Goal: Task Accomplishment & Management: Manage account settings

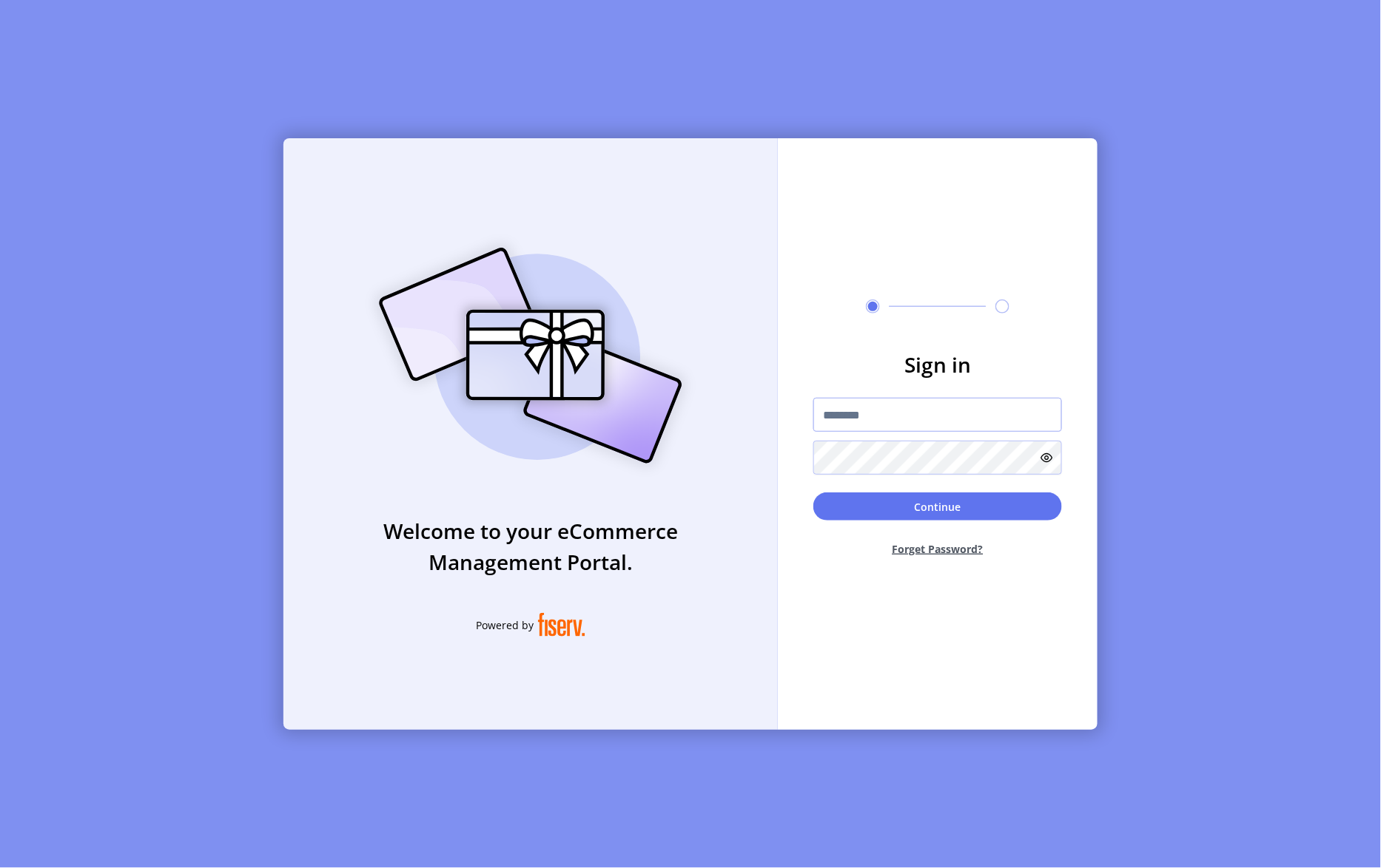
click at [888, 406] on input "text" at bounding box center [937, 415] width 249 height 34
type input "*"
type input "**********"
click at [813, 493] on button "Continue" at bounding box center [937, 507] width 249 height 28
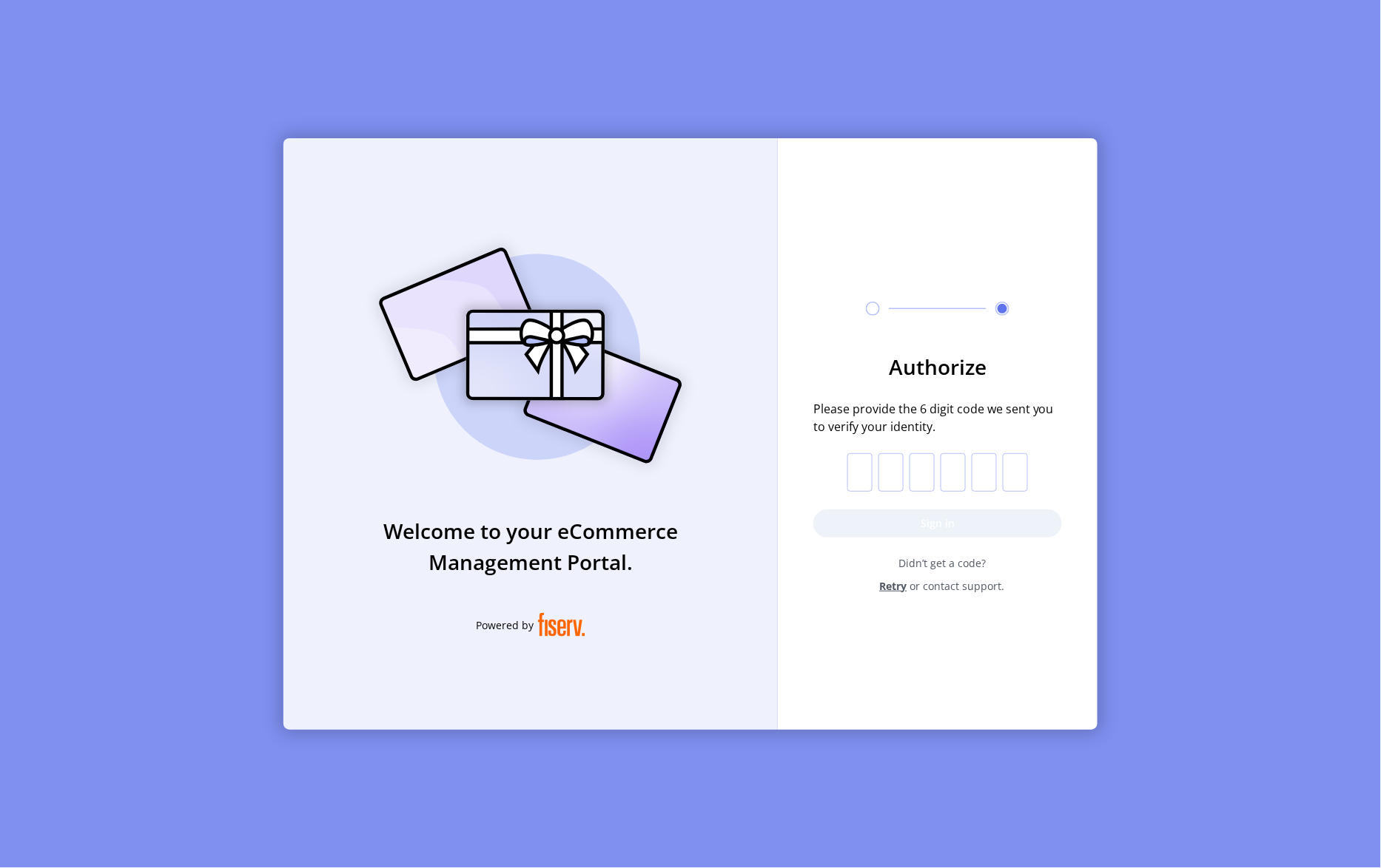
click at [898, 586] on span "Retry" at bounding box center [893, 586] width 27 height 16
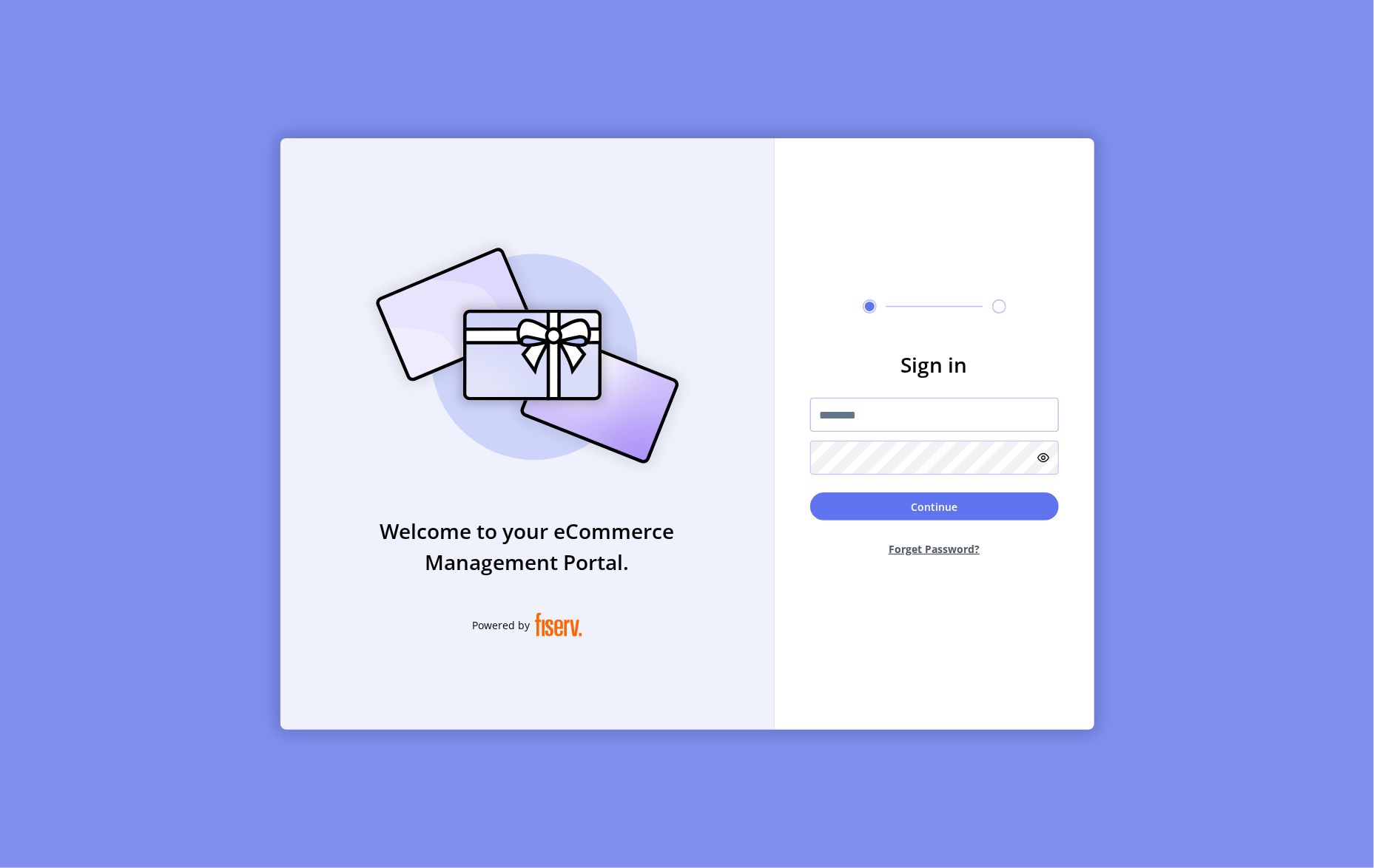
click at [864, 421] on input "text" at bounding box center [934, 415] width 248 height 34
type input "**********"
click at [810, 493] on button "Continue" at bounding box center [934, 507] width 248 height 28
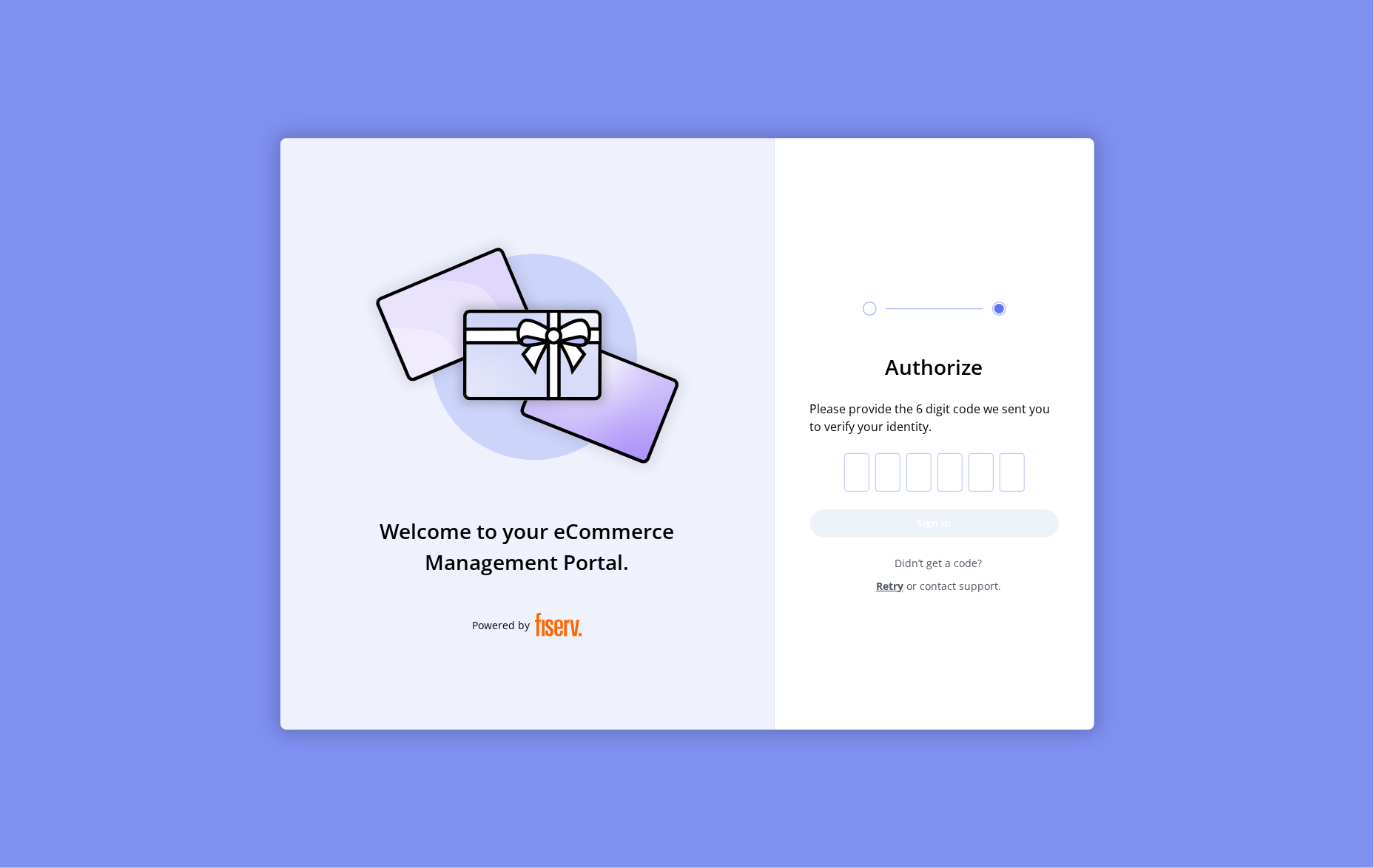
click at [897, 586] on span "Retry" at bounding box center [889, 586] width 27 height 16
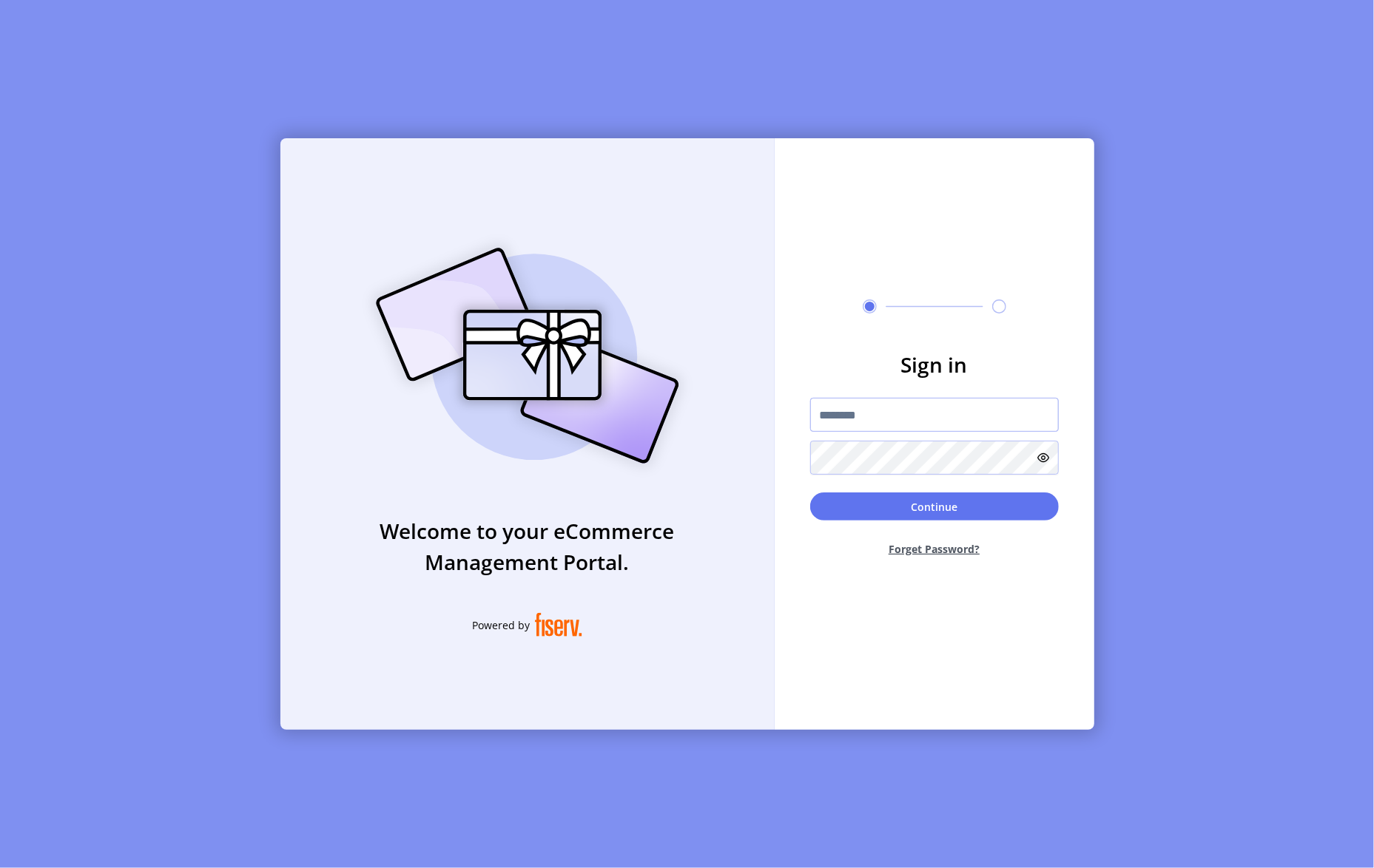
click at [945, 418] on input "text" at bounding box center [934, 415] width 248 height 34
type input "**********"
click at [810, 493] on button "Continue" at bounding box center [934, 507] width 248 height 28
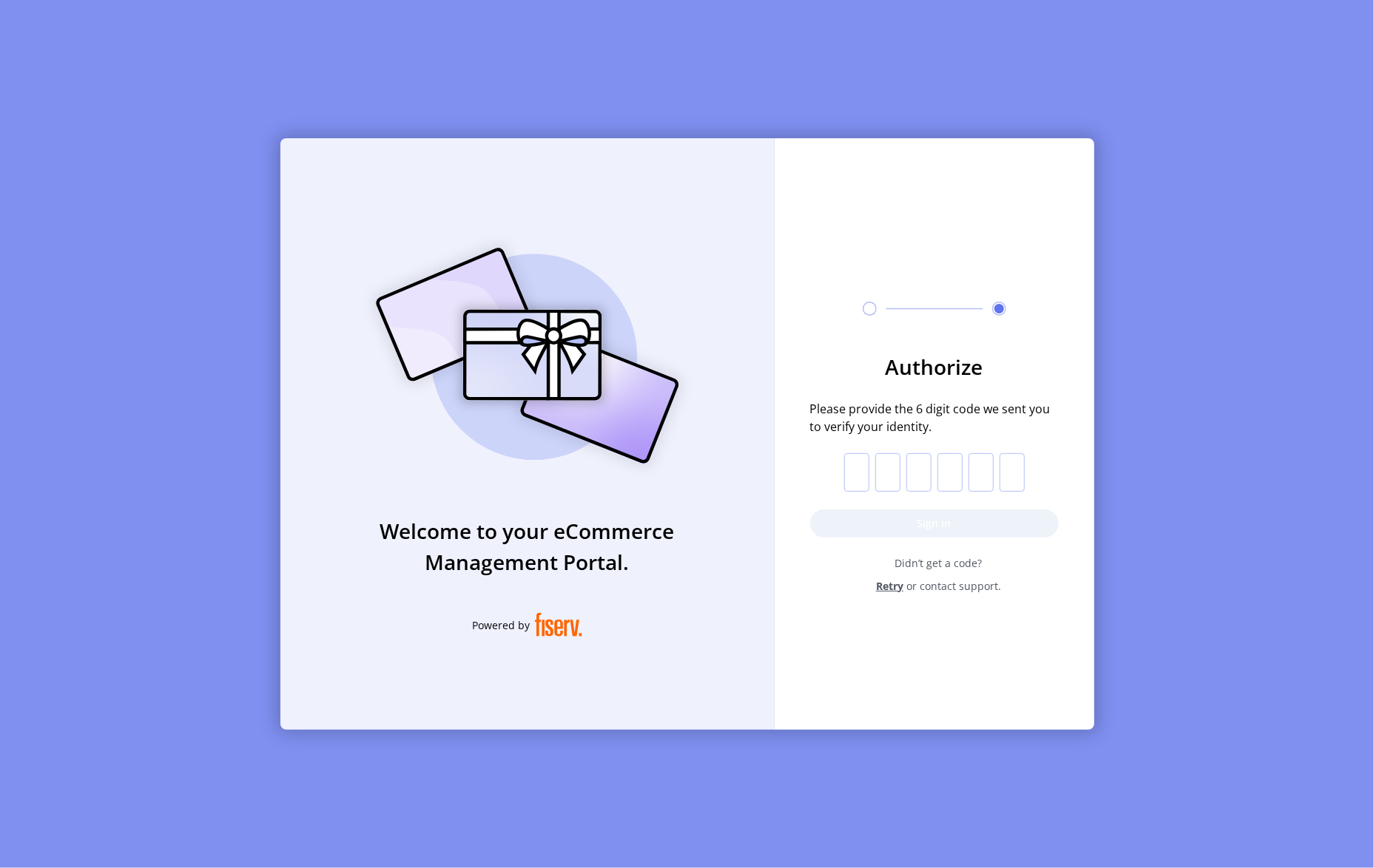
click at [868, 486] on input "text" at bounding box center [856, 472] width 26 height 39
paste input "*"
type input "*"
click at [929, 522] on button "Sign in" at bounding box center [934, 523] width 248 height 28
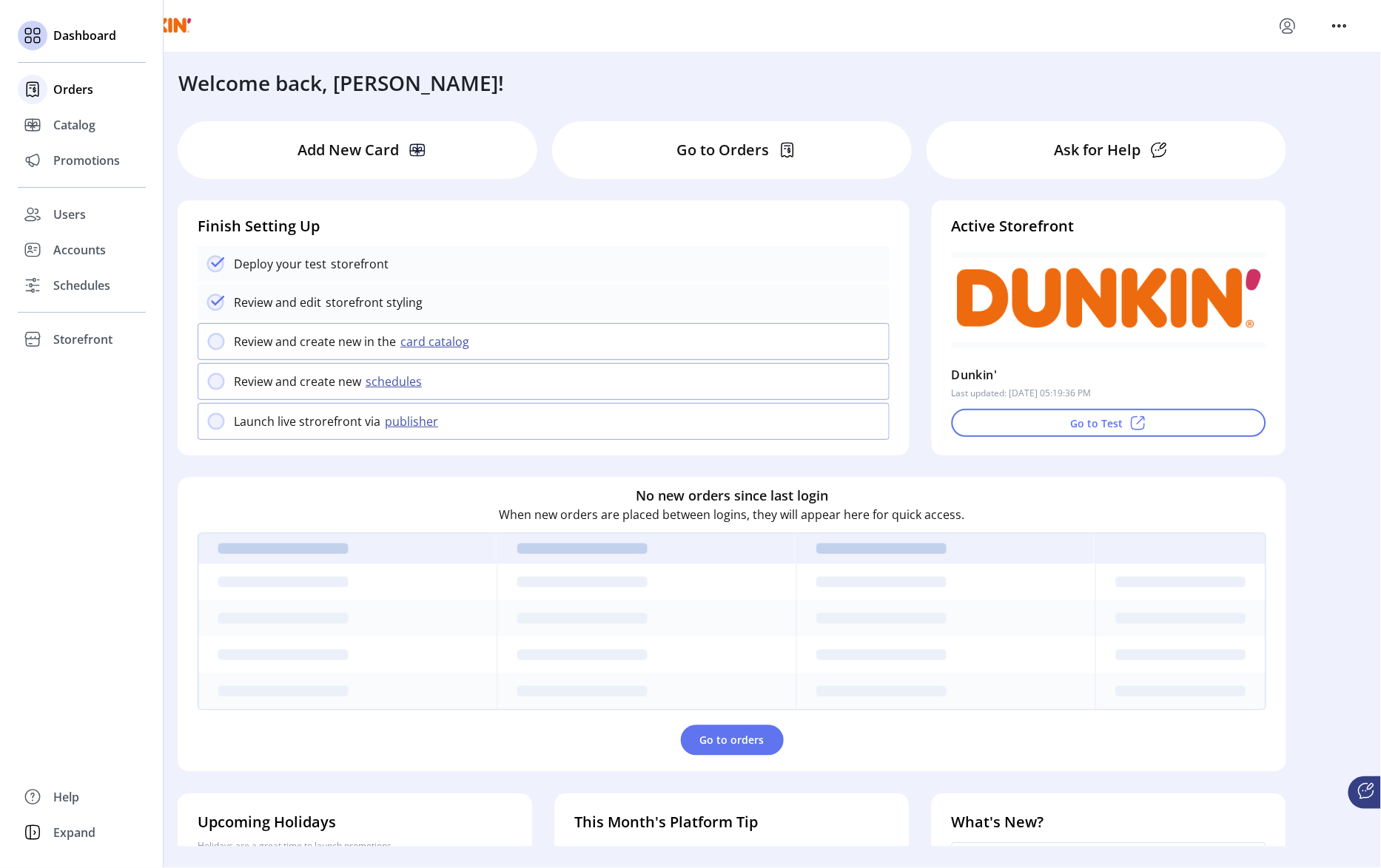
click at [83, 98] on span "Orders" at bounding box center [73, 90] width 40 height 18
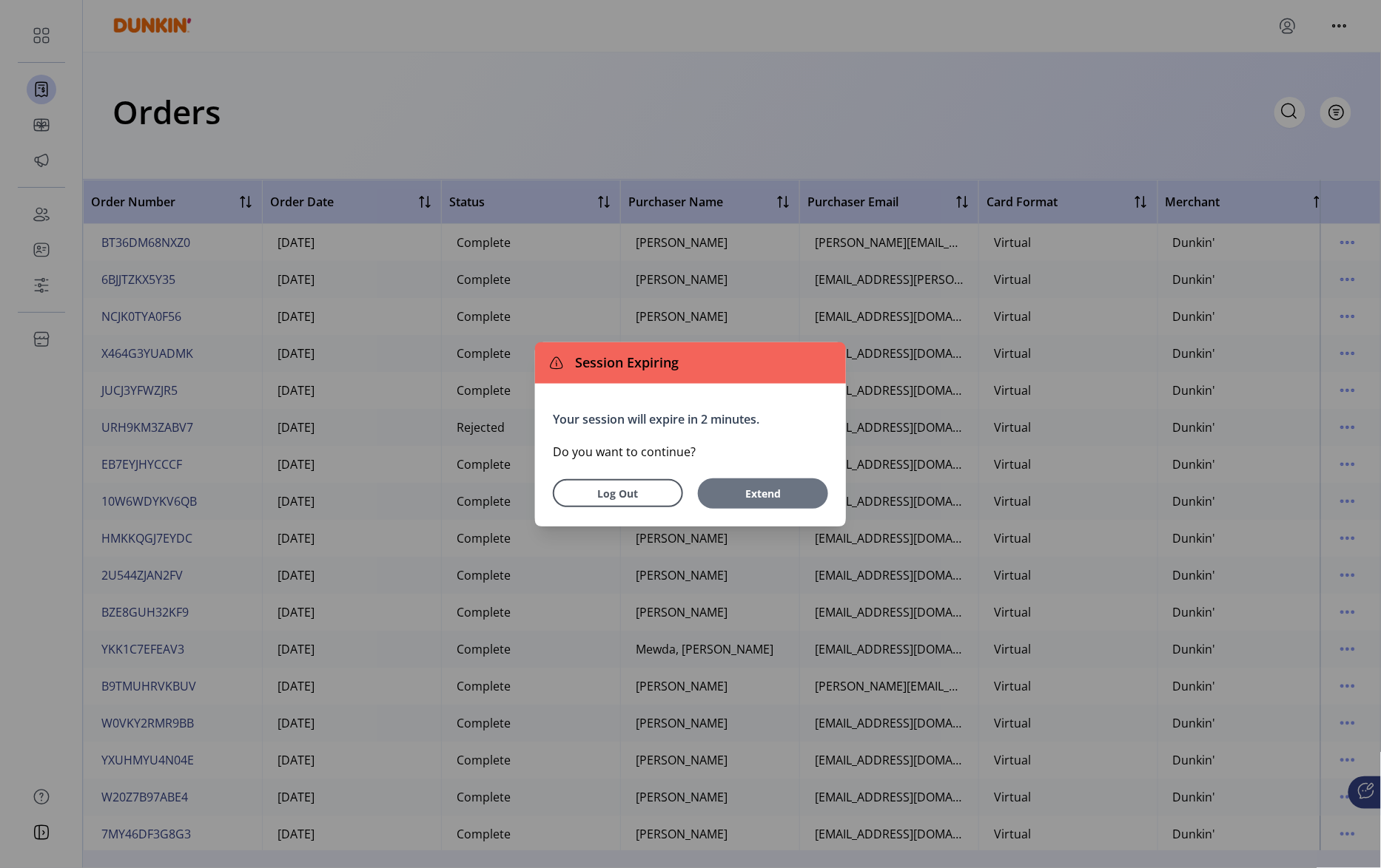
click at [802, 483] on button "Extend" at bounding box center [763, 494] width 130 height 30
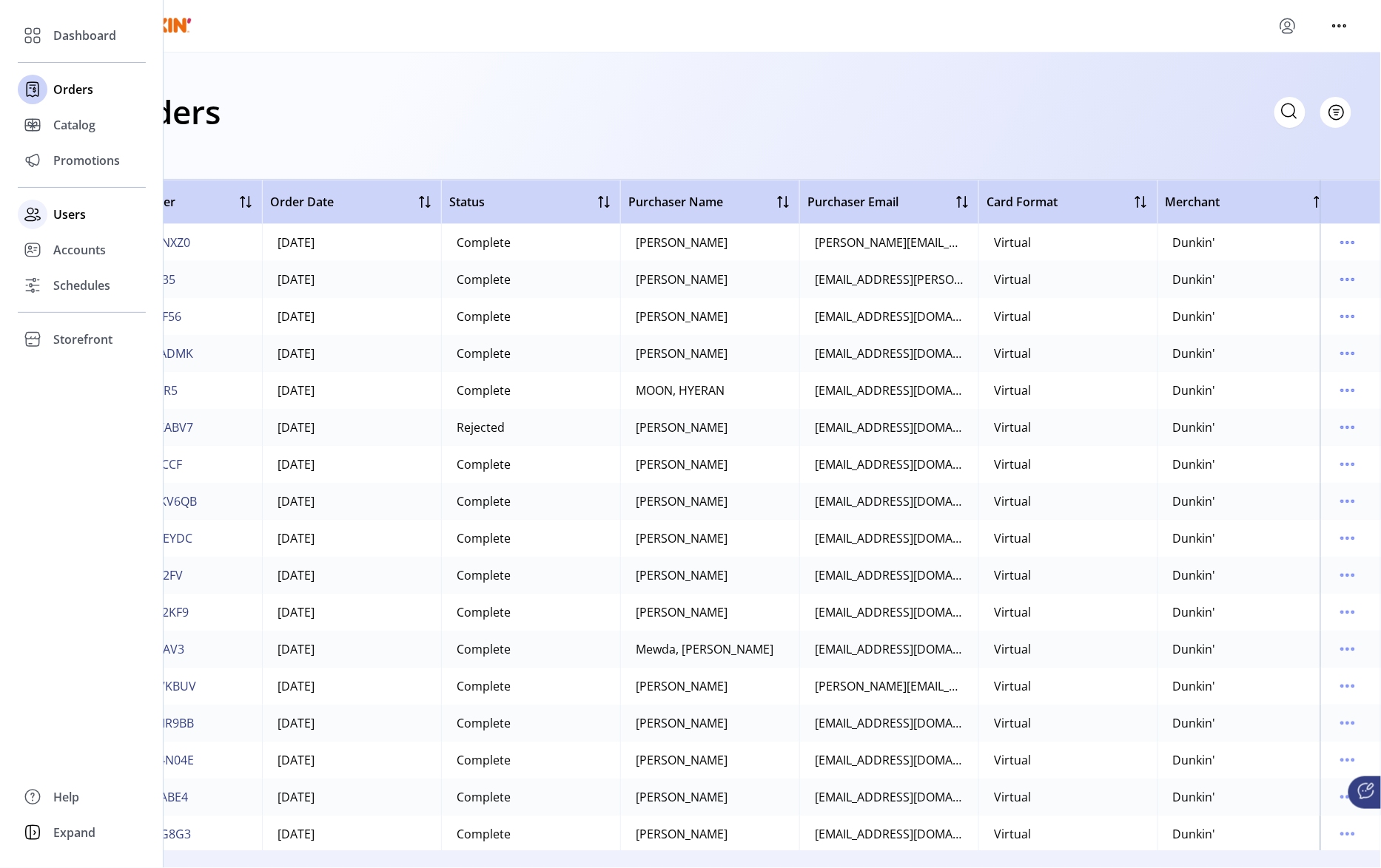
click at [80, 216] on span "Users" at bounding box center [70, 215] width 33 height 18
click at [72, 214] on span "Users" at bounding box center [70, 215] width 33 height 18
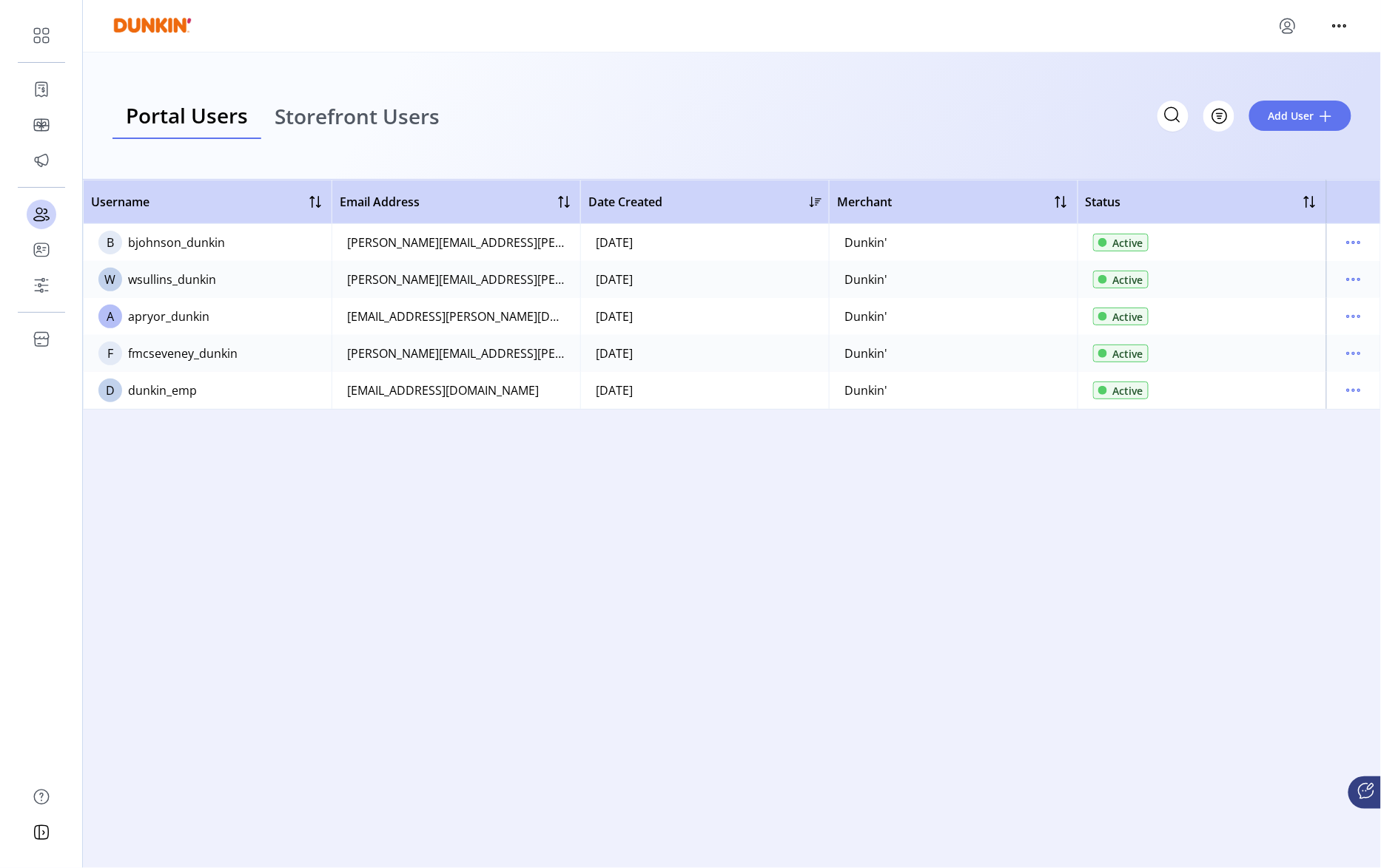
click at [421, 243] on div "[PERSON_NAME][EMAIL_ADDRESS][PERSON_NAME][DOMAIN_NAME]" at bounding box center [456, 243] width 218 height 18
click at [1356, 276] on icon "menu" at bounding box center [1353, 279] width 24 height 24
click at [1290, 335] on span "View Details" at bounding box center [1291, 332] width 123 height 12
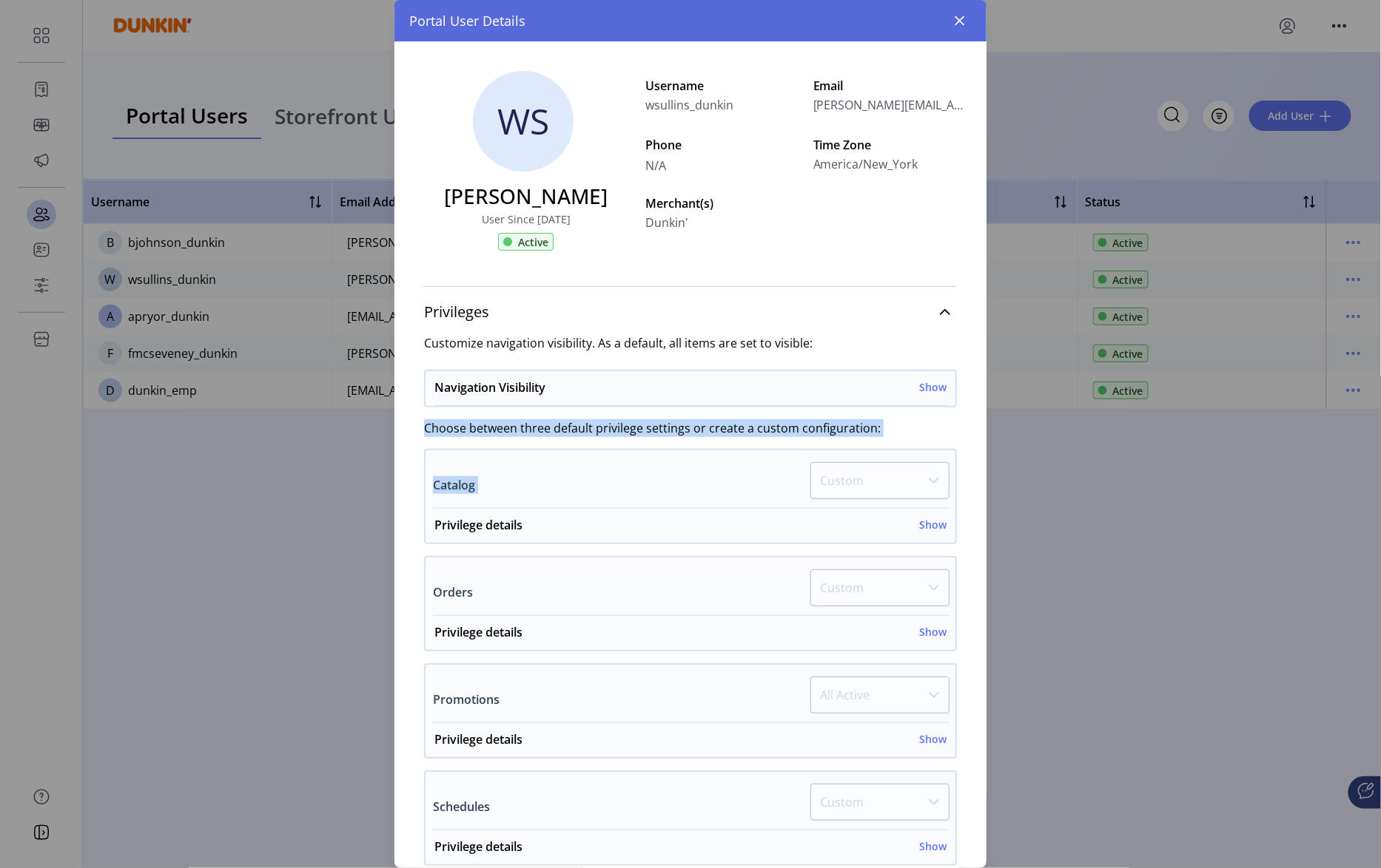
drag, startPoint x: 979, startPoint y: 339, endPoint x: 992, endPoint y: 448, distance: 109.8
click at [992, 448] on div "Portal User Details [PERSON_NAME] User Since [DATE] Active Username wsullins_du…" at bounding box center [690, 434] width 1381 height 868
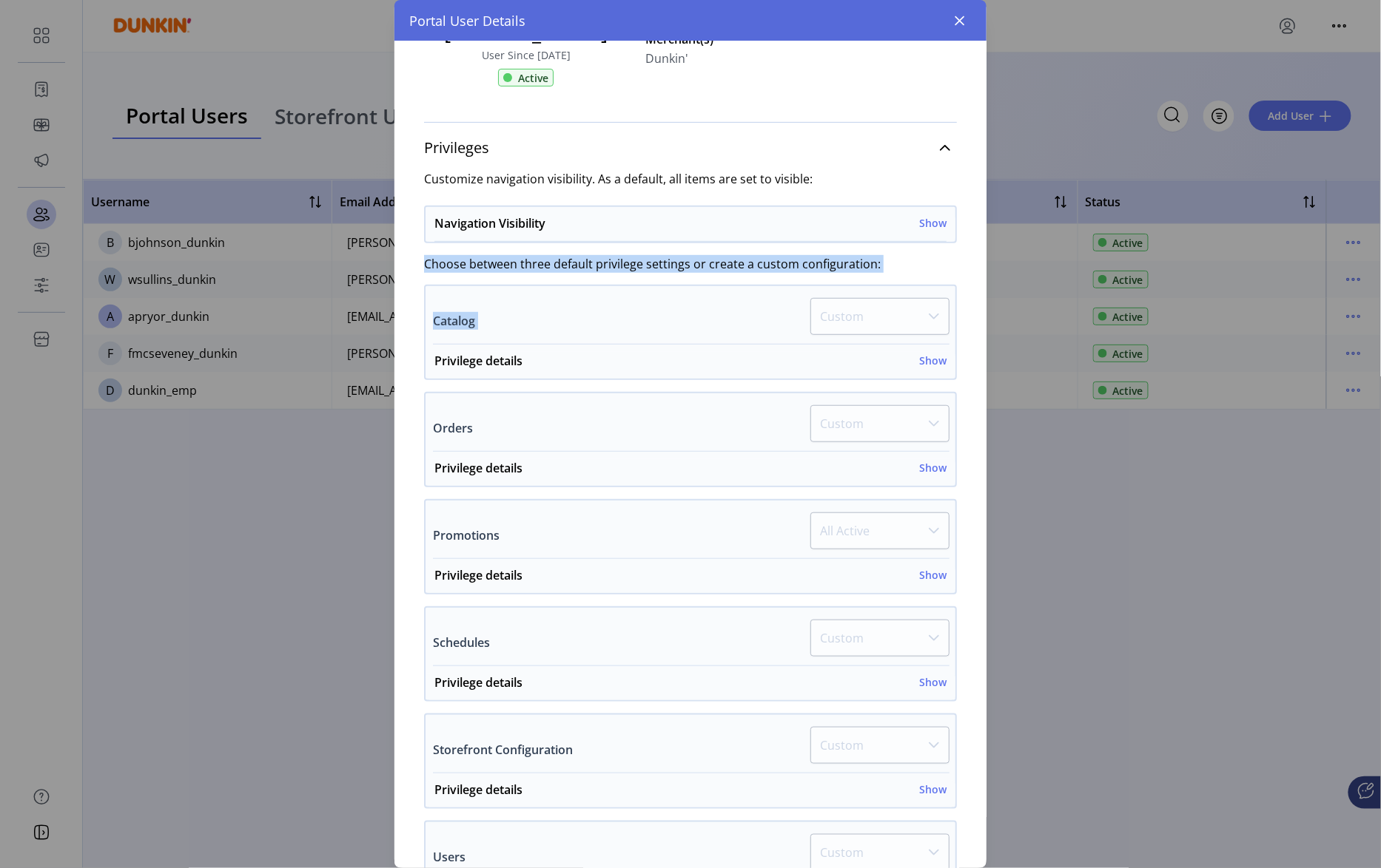
scroll to position [332, 0]
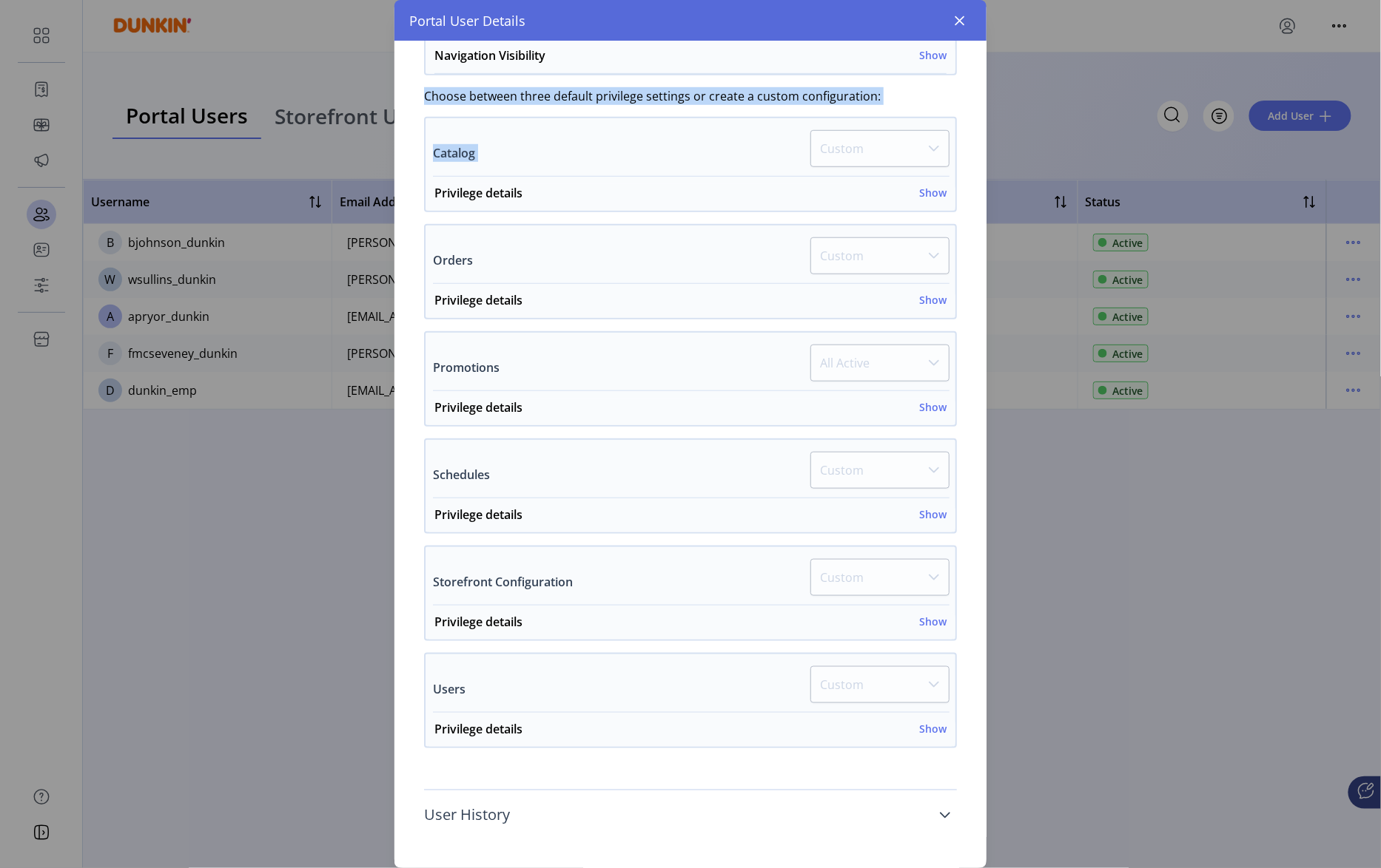
click at [939, 818] on icon at bounding box center [945, 815] width 12 height 12
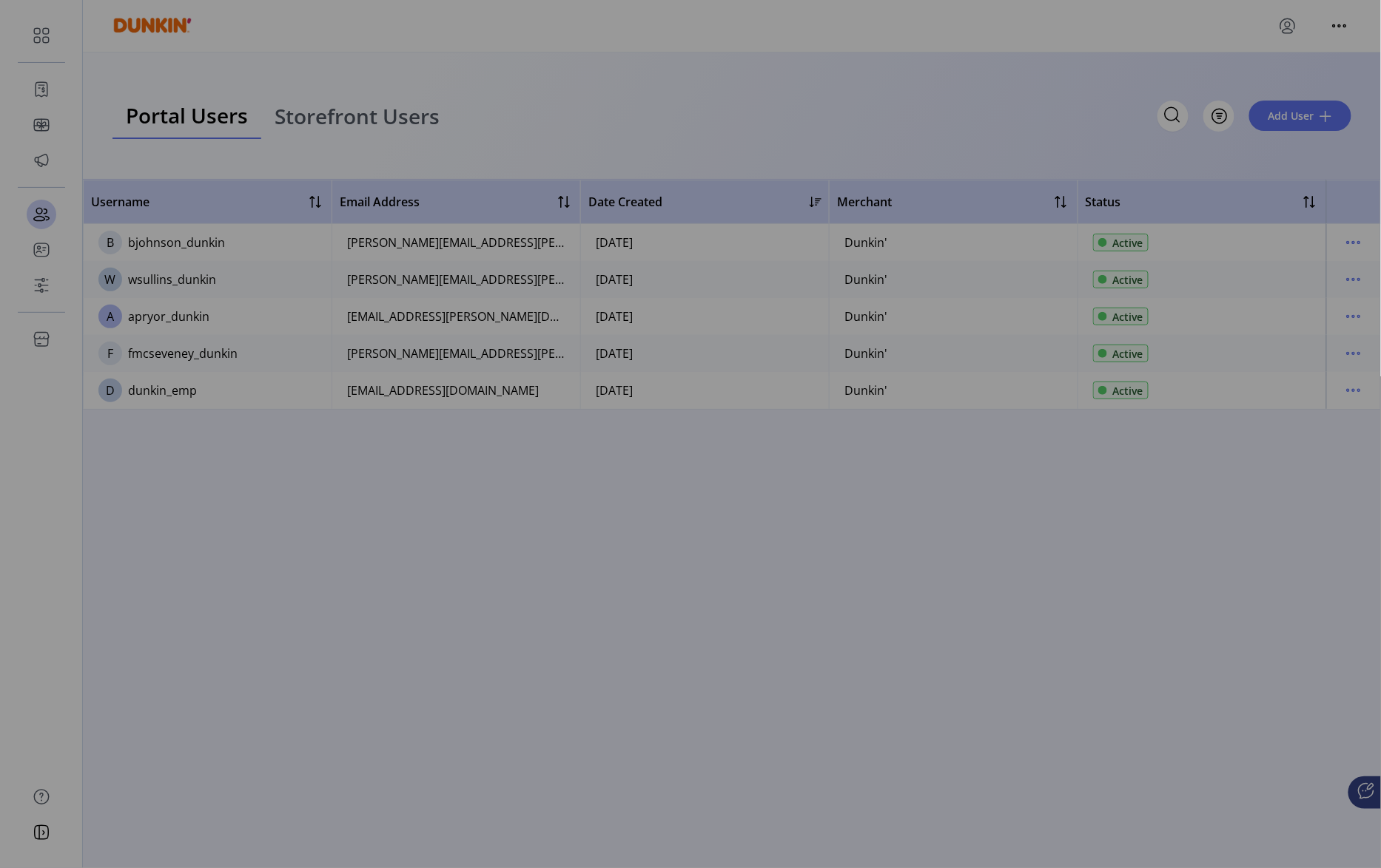
click at [1051, 629] on div "Portal User Details [PERSON_NAME] User Since [DATE] Active Username wsullins_du…" at bounding box center [690, 434] width 1381 height 868
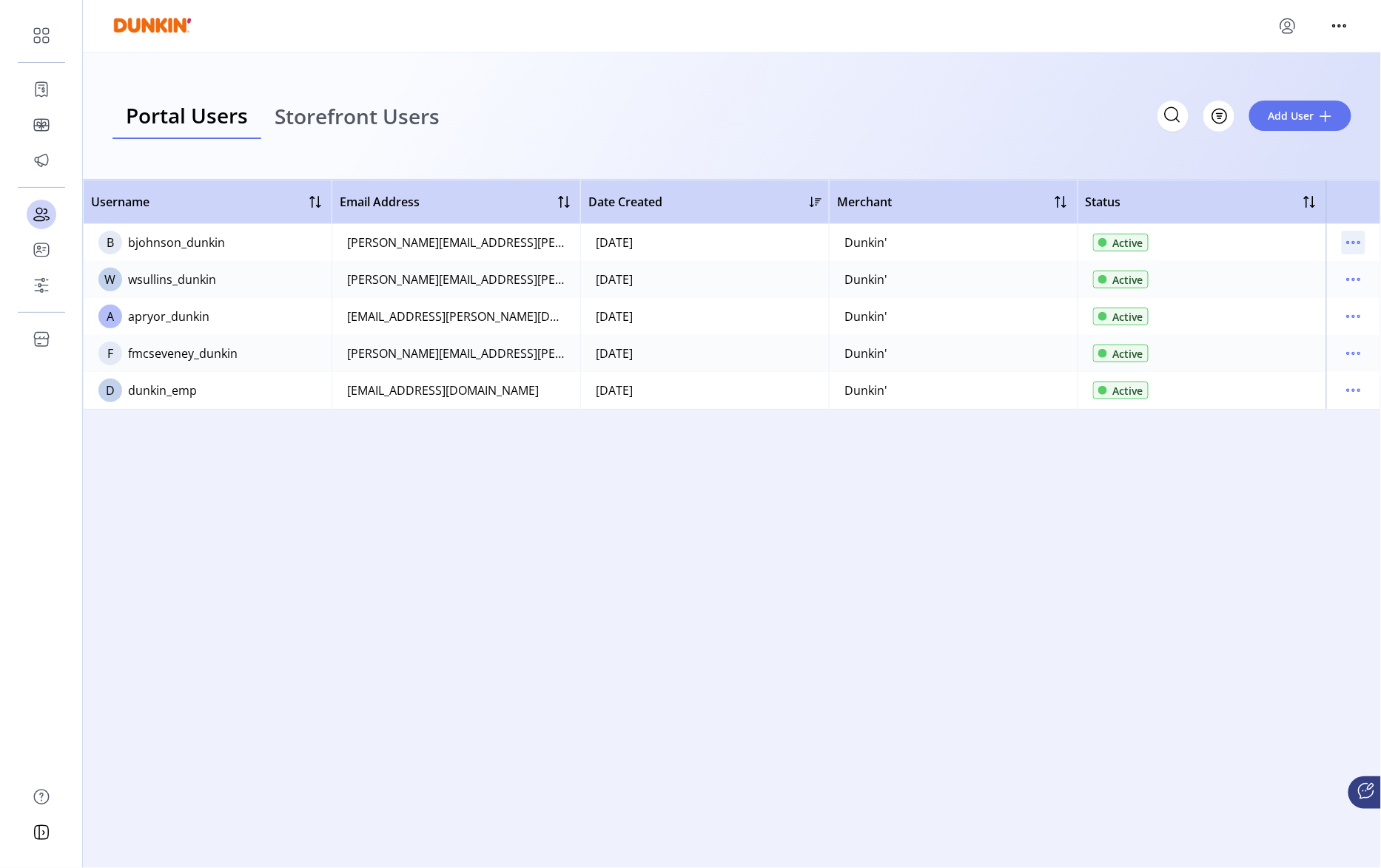
click at [1352, 237] on icon "menu" at bounding box center [1353, 243] width 24 height 24
click at [1320, 299] on span "View Details" at bounding box center [1291, 295] width 123 height 12
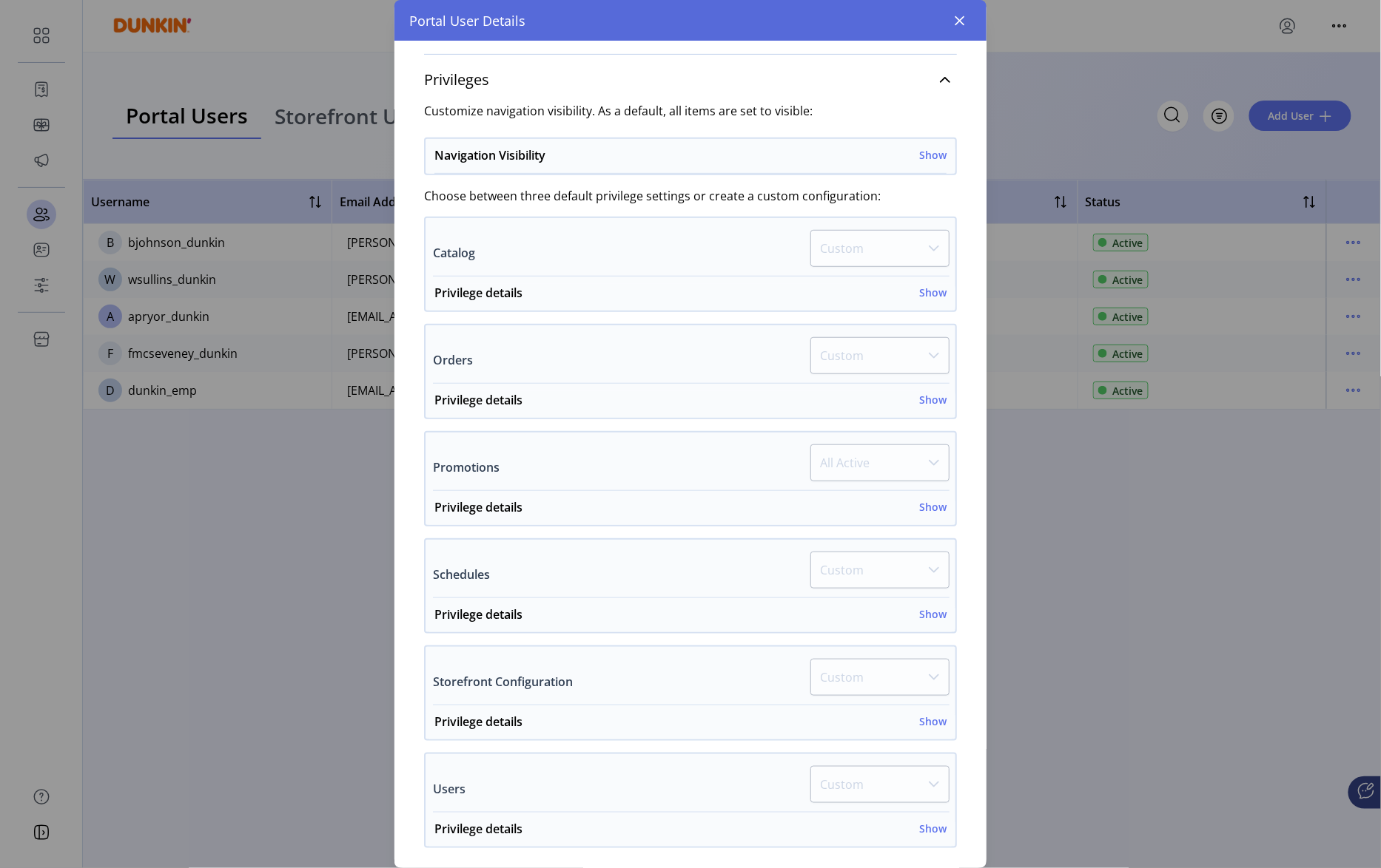
scroll to position [332, 0]
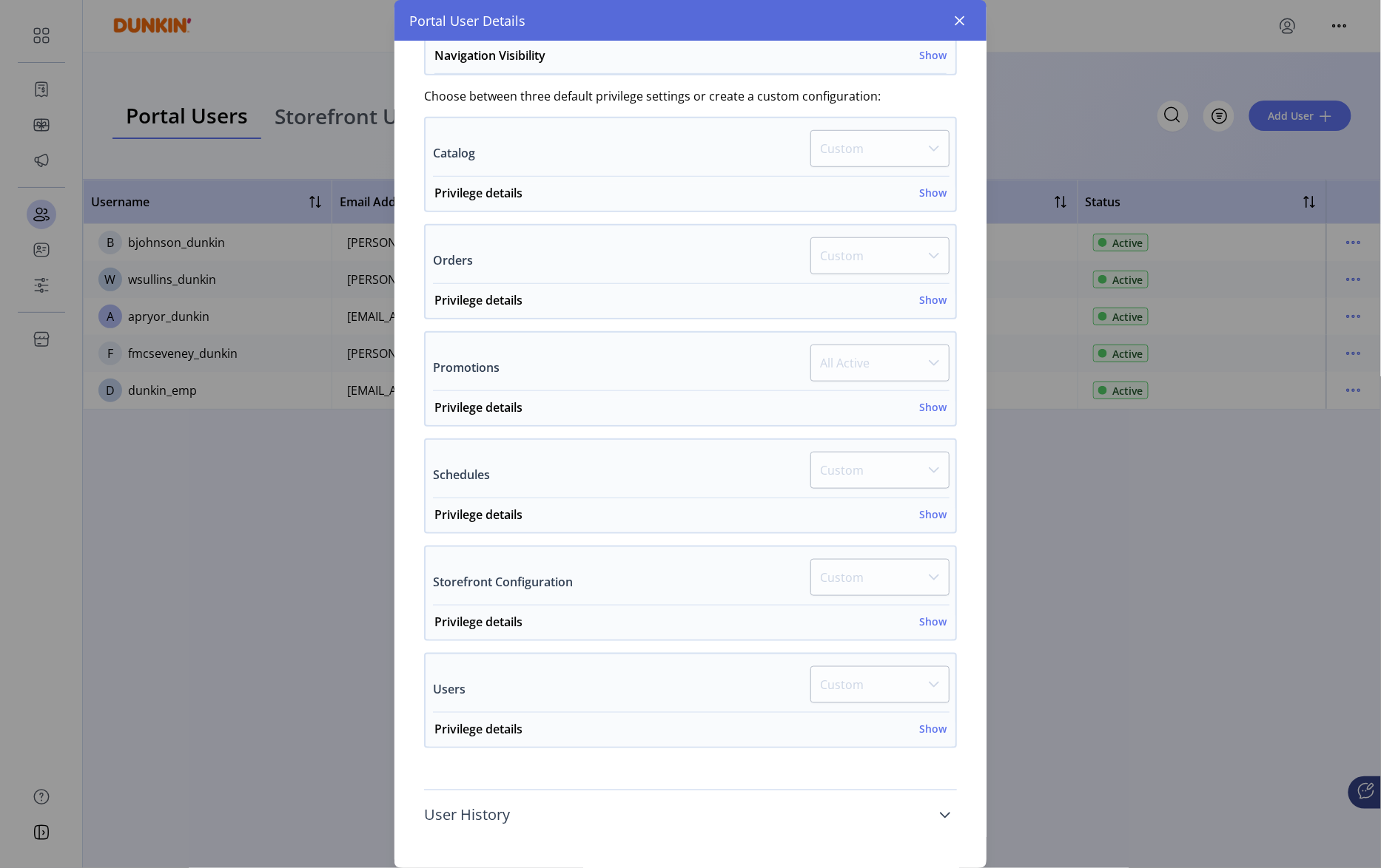
click at [922, 812] on link "User History" at bounding box center [690, 816] width 532 height 33
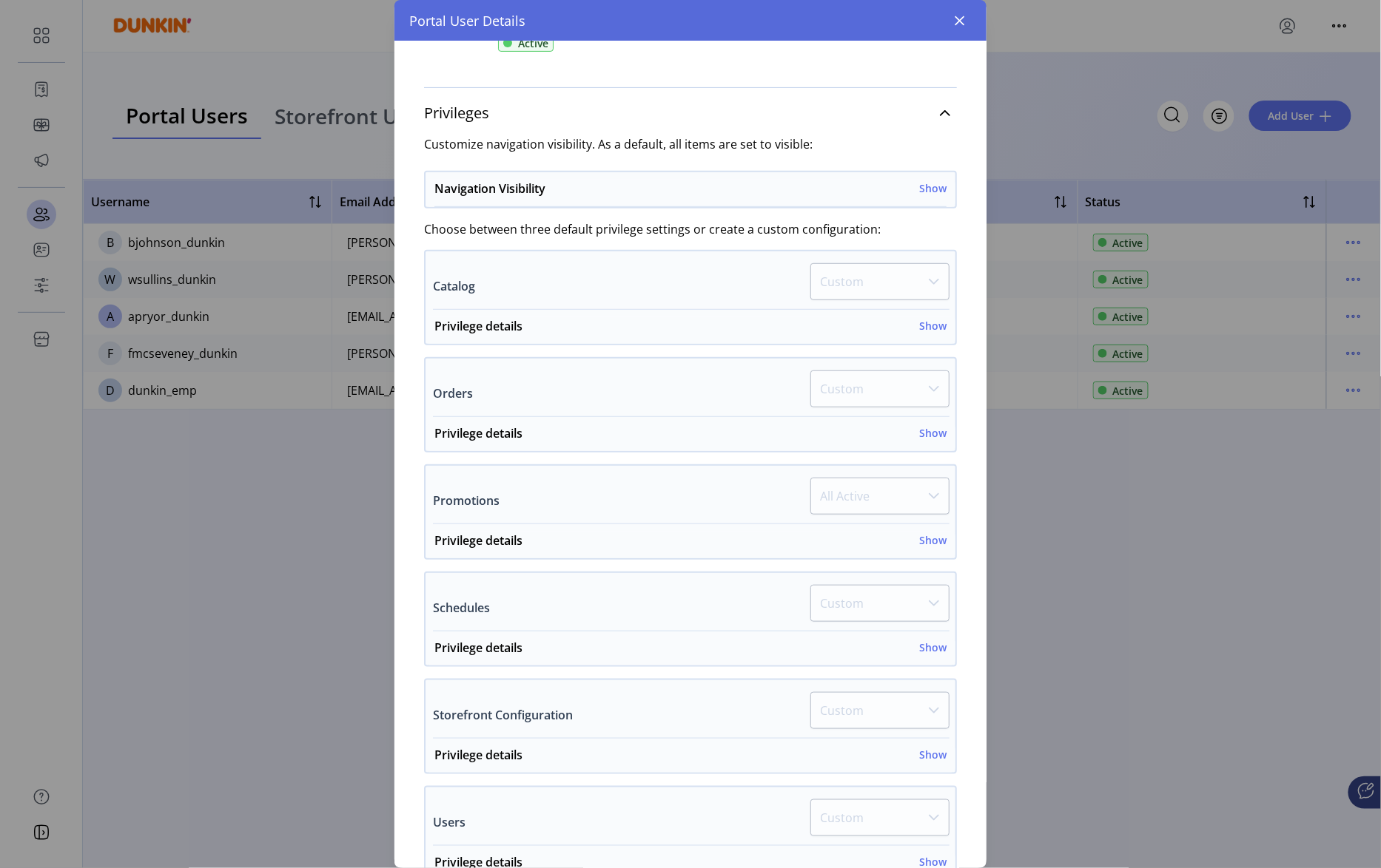
scroll to position [0, 0]
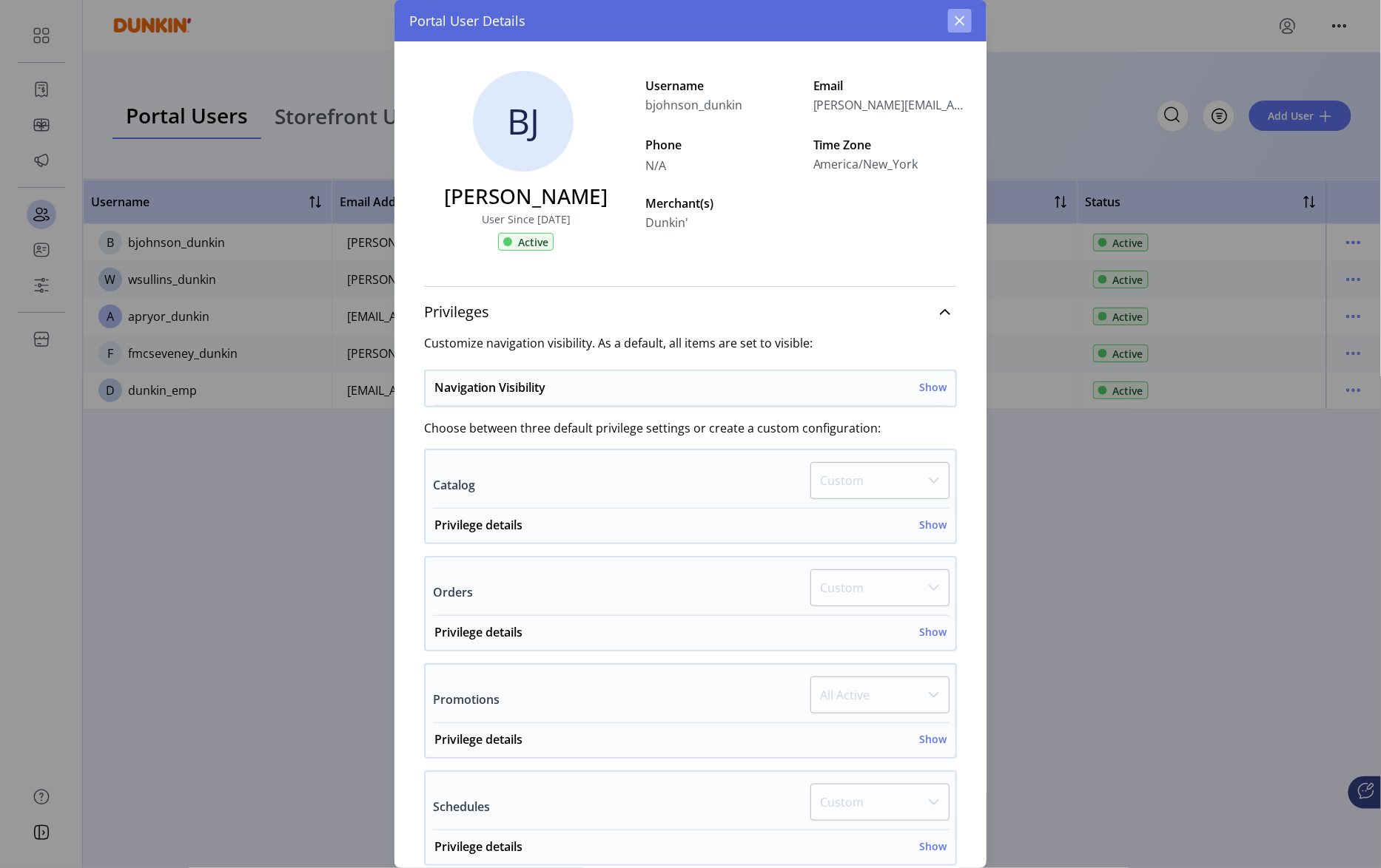
click at [956, 19] on icon "button" at bounding box center [960, 21] width 12 height 12
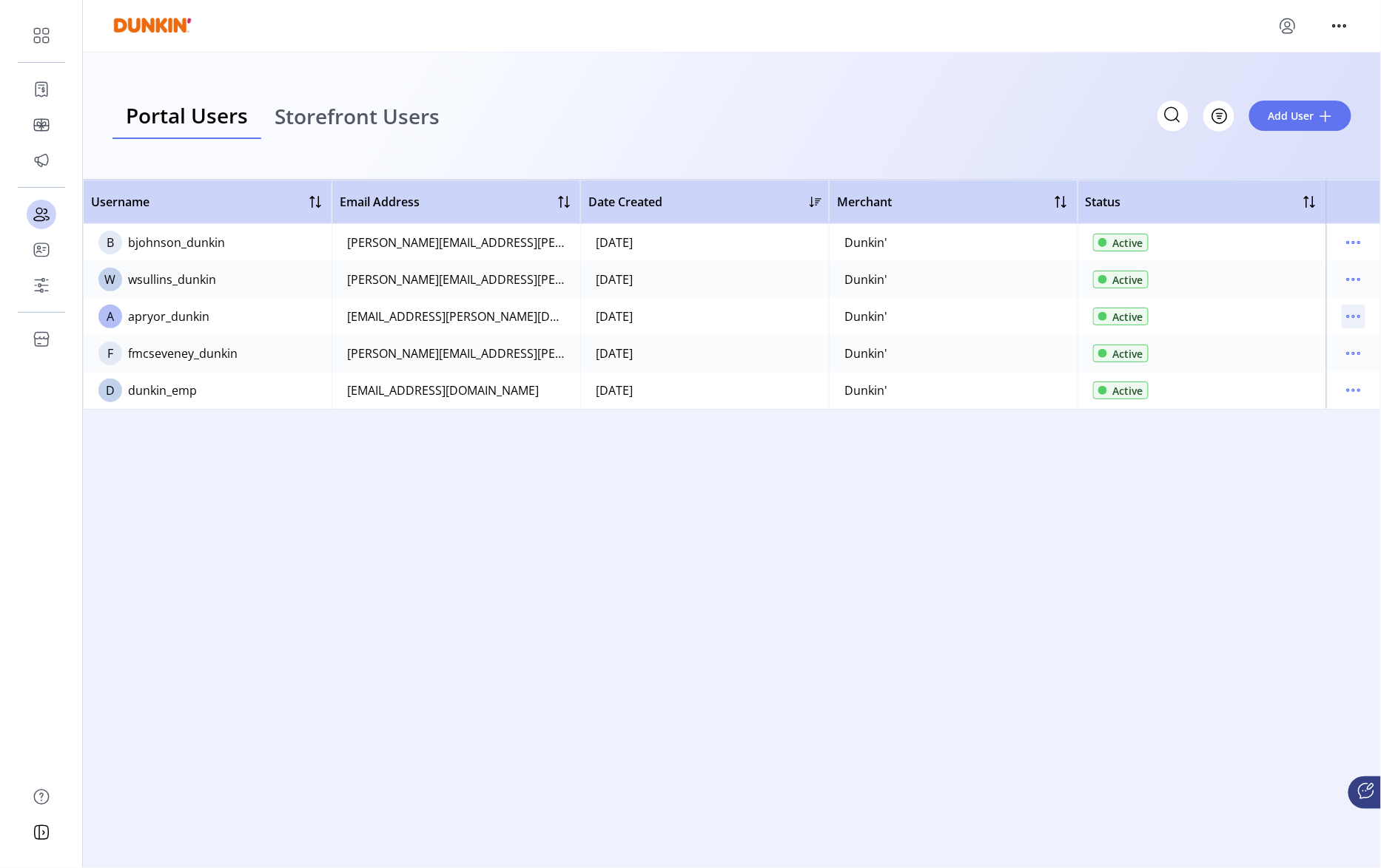
click at [1349, 318] on icon "menu" at bounding box center [1347, 317] width 2 height 2
click at [1300, 363] on span "View Details" at bounding box center [1291, 369] width 123 height 12
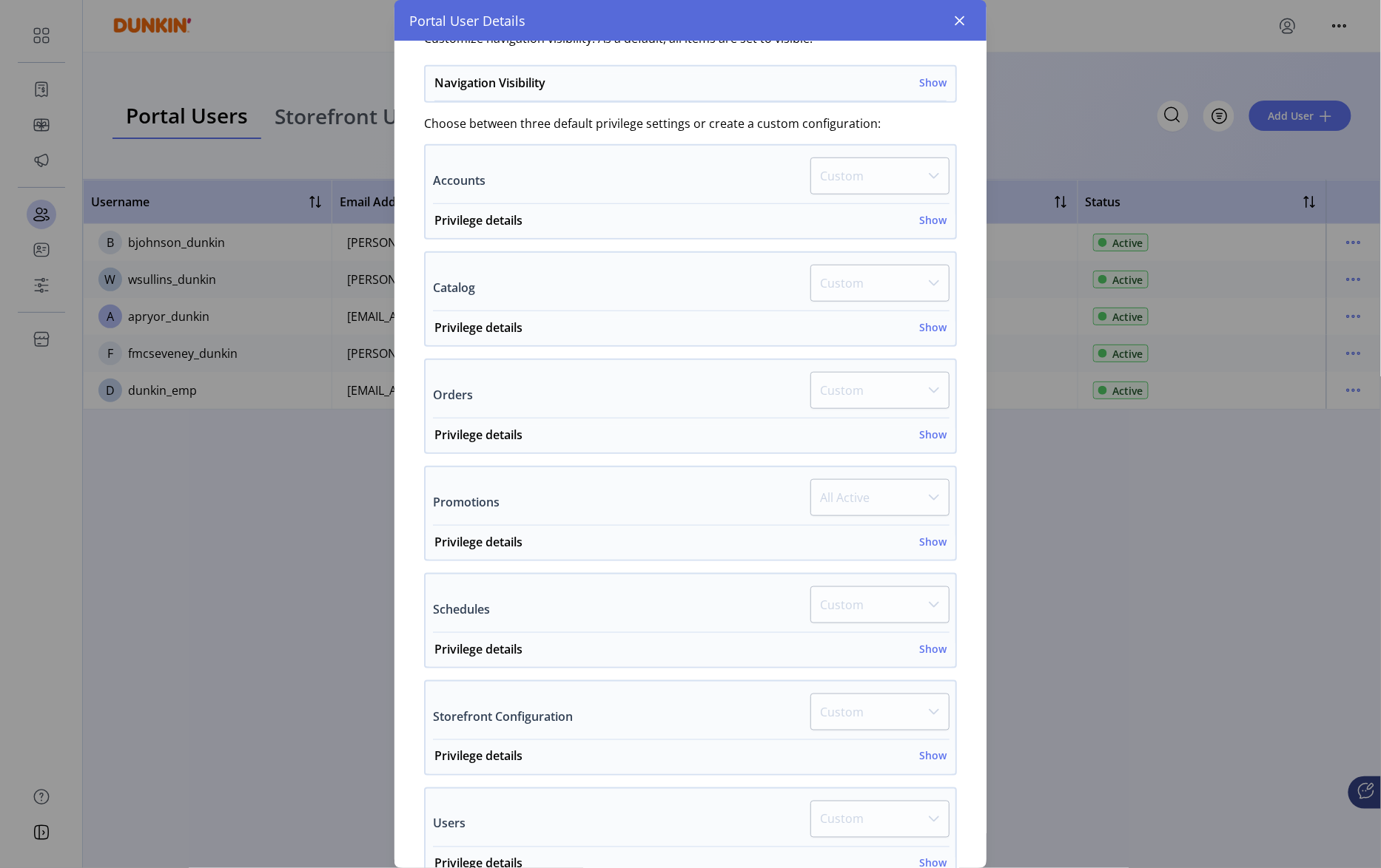
scroll to position [439, 0]
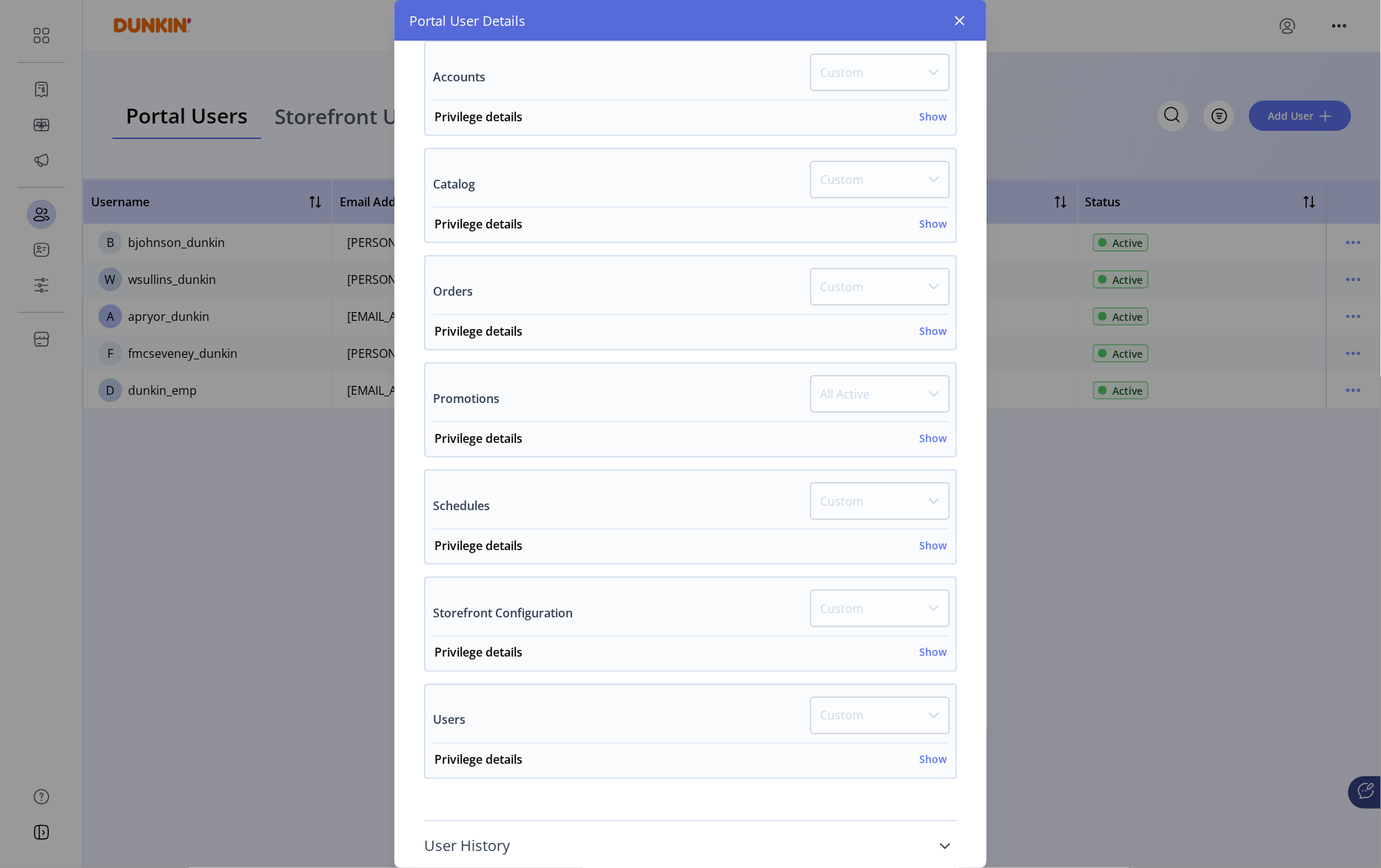
click at [929, 831] on link "User History" at bounding box center [690, 847] width 532 height 33
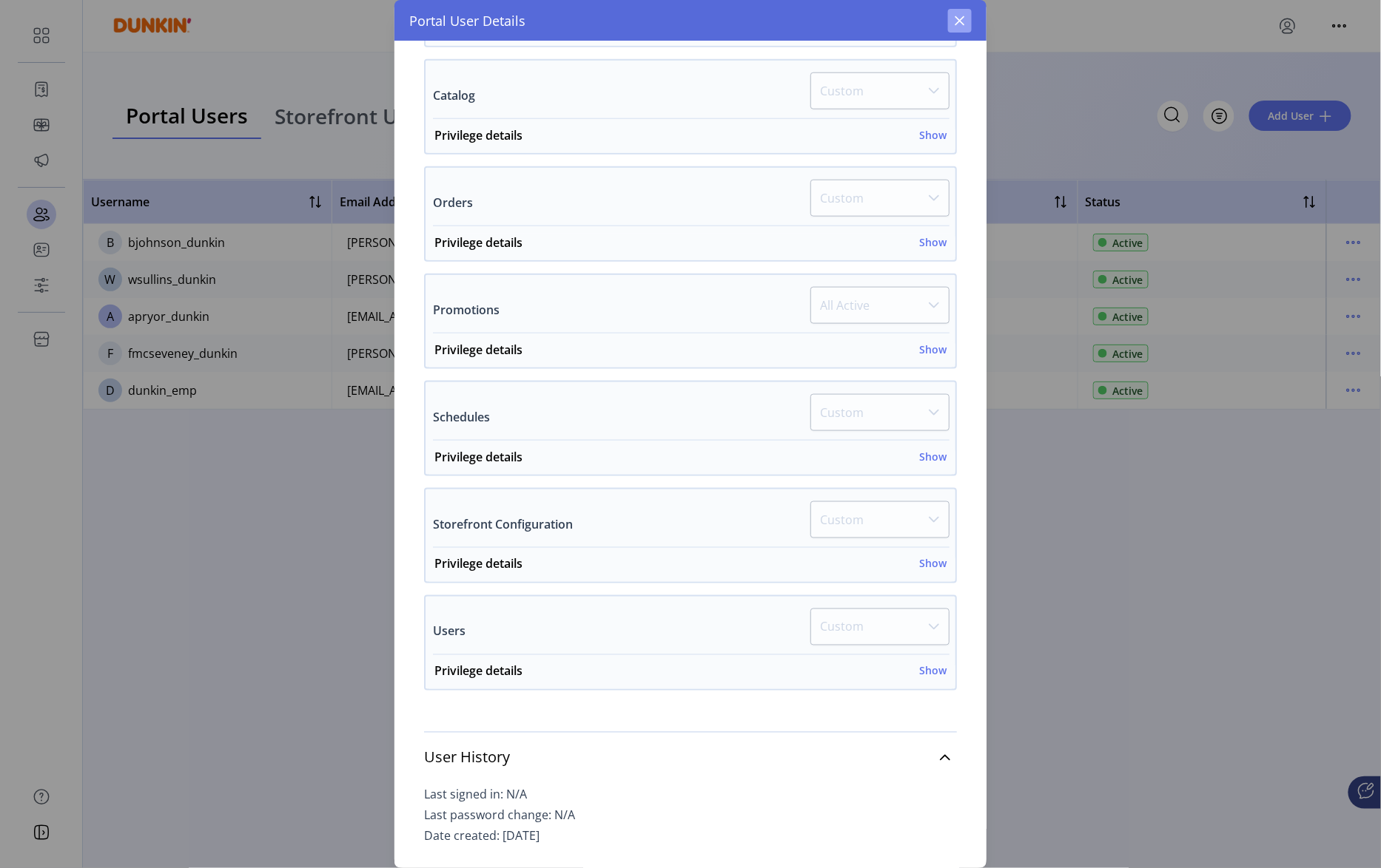
click at [955, 16] on icon "button" at bounding box center [960, 21] width 12 height 12
